Goal: Navigation & Orientation: Find specific page/section

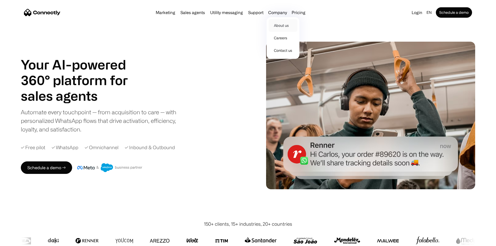
click at [296, 30] on link "About us" at bounding box center [283, 25] width 29 height 13
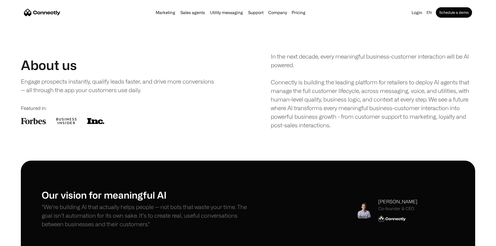
click at [59, 15] on img "home" at bounding box center [42, 12] width 36 height 7
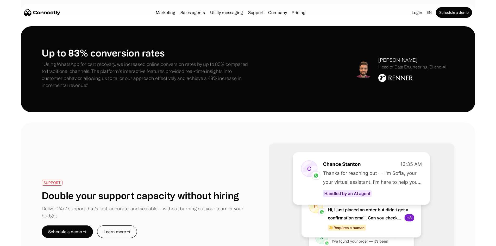
scroll to position [938, 0]
